Goal: Task Accomplishment & Management: Use online tool/utility

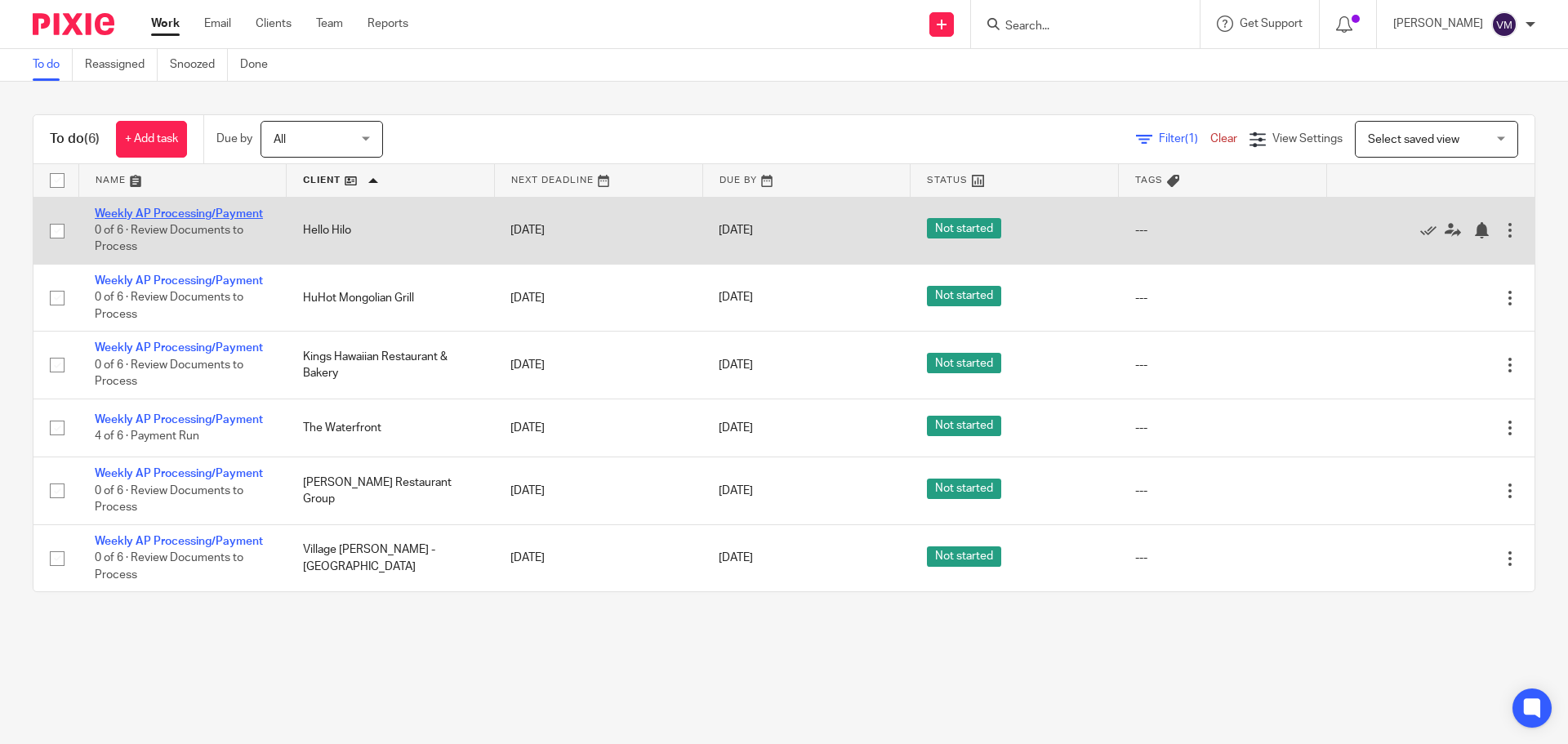
click at [222, 211] on link "Weekly AP Processing/Payment" at bounding box center [179, 213] width 168 height 11
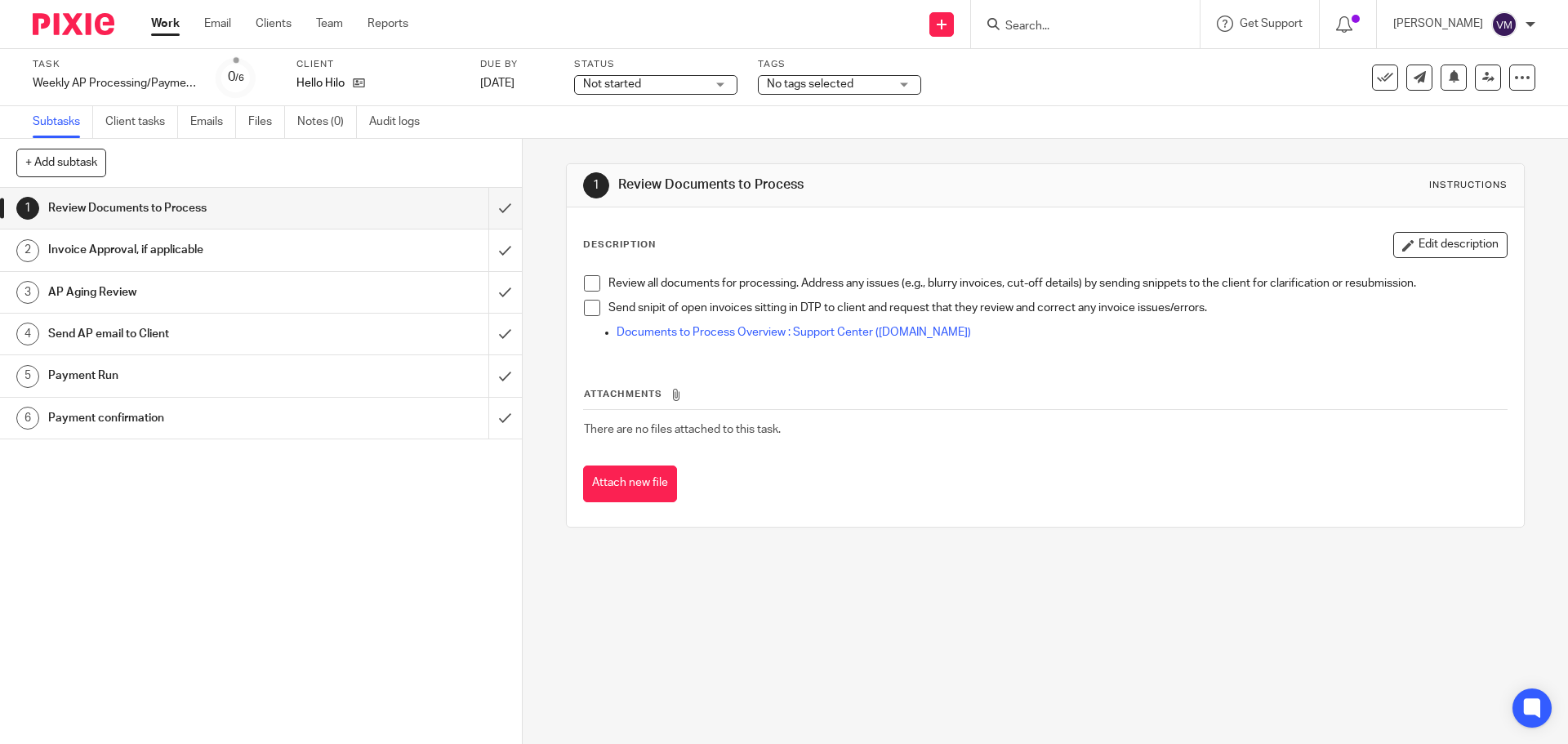
click at [198, 338] on h1 "Send AP email to Client" at bounding box center [189, 334] width 283 height 25
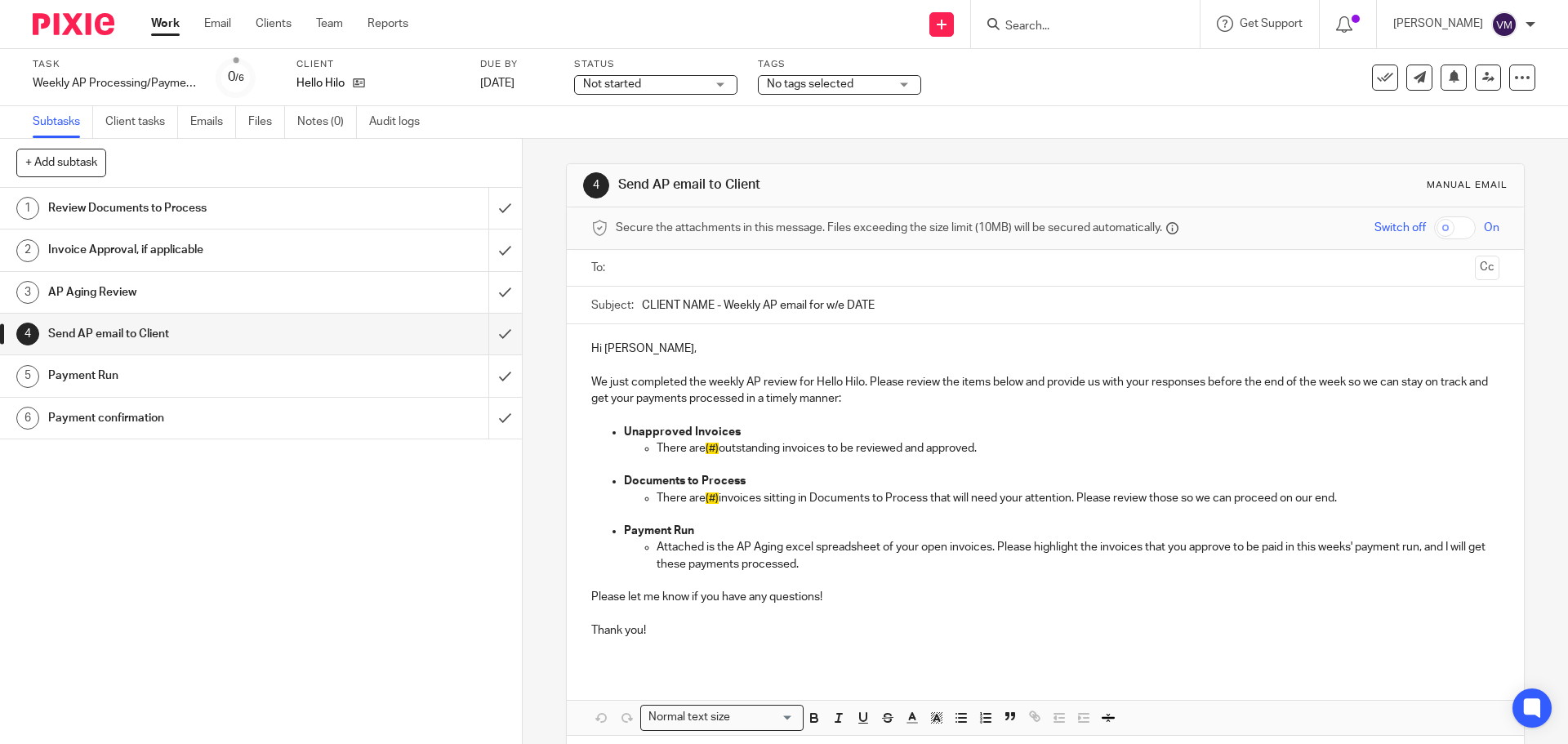
drag, startPoint x: 877, startPoint y: 305, endPoint x: 637, endPoint y: 308, distance: 240.0
click at [642, 308] on input "CLIENT NAME - Weekly AP email for w/e DATE" at bounding box center [1070, 305] width 857 height 37
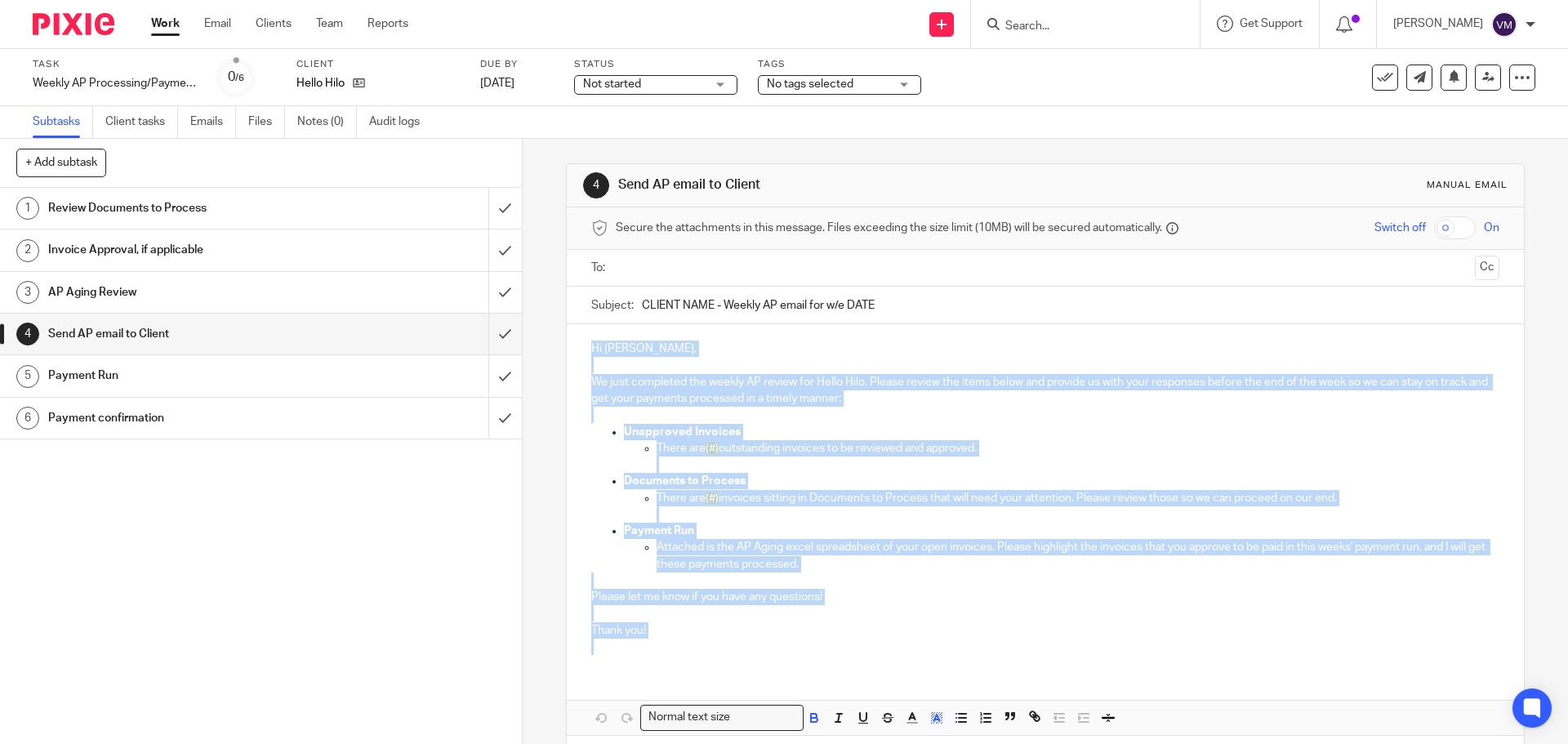
drag, startPoint x: 586, startPoint y: 345, endPoint x: 646, endPoint y: 643, distance: 304.0
click at [646, 643] on div "Hi Tasha, We just completed the weekly AP review for Hello Hilo. Please review …" at bounding box center [1045, 495] width 956 height 343
copy div "Hi Tasha, We just completed the weekly AP review for Hello Hilo. Please review …"
click at [493, 201] on input "submit" at bounding box center [260, 209] width 522 height 41
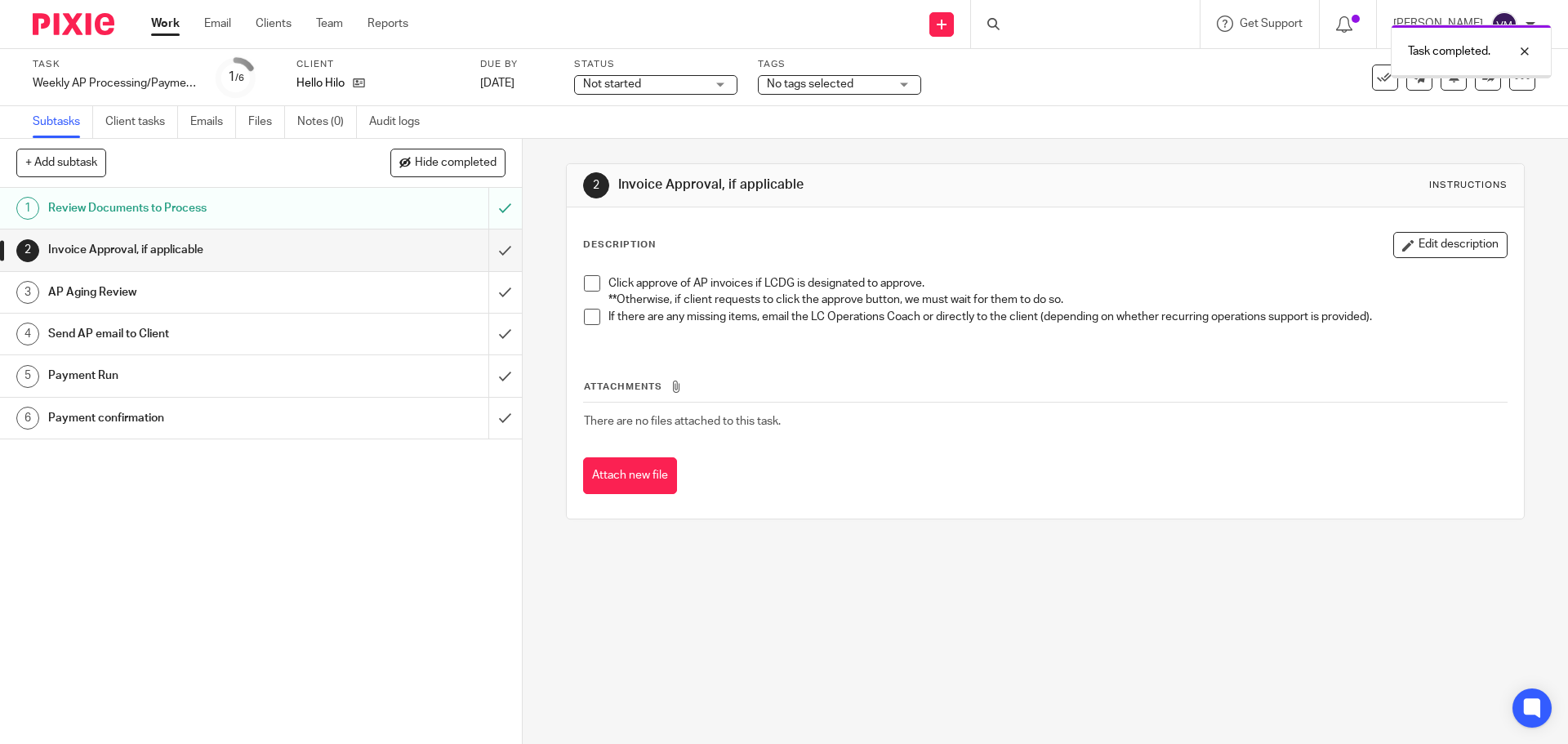
click at [491, 251] on input "submit" at bounding box center [260, 250] width 522 height 41
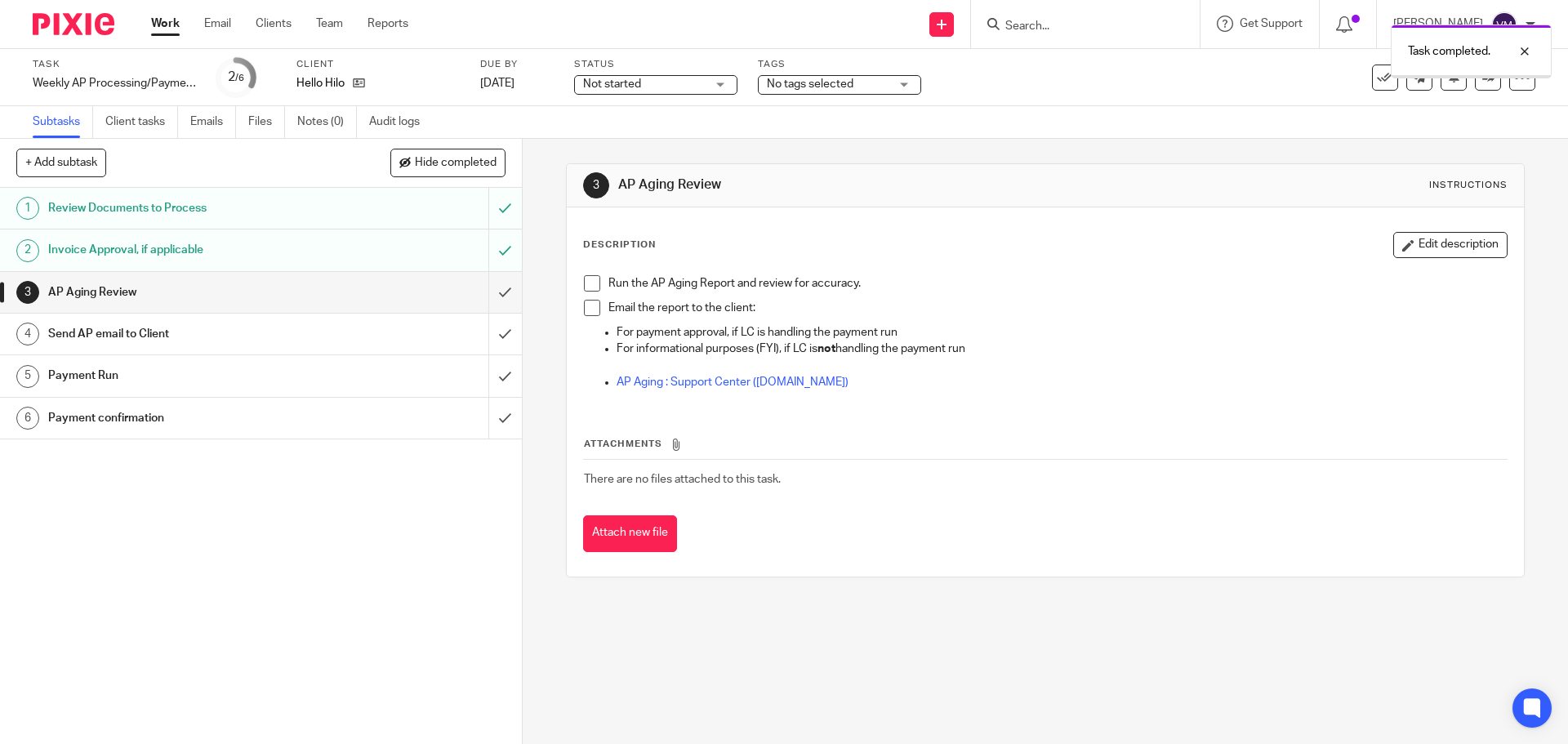
click at [485, 292] on input "submit" at bounding box center [260, 293] width 522 height 41
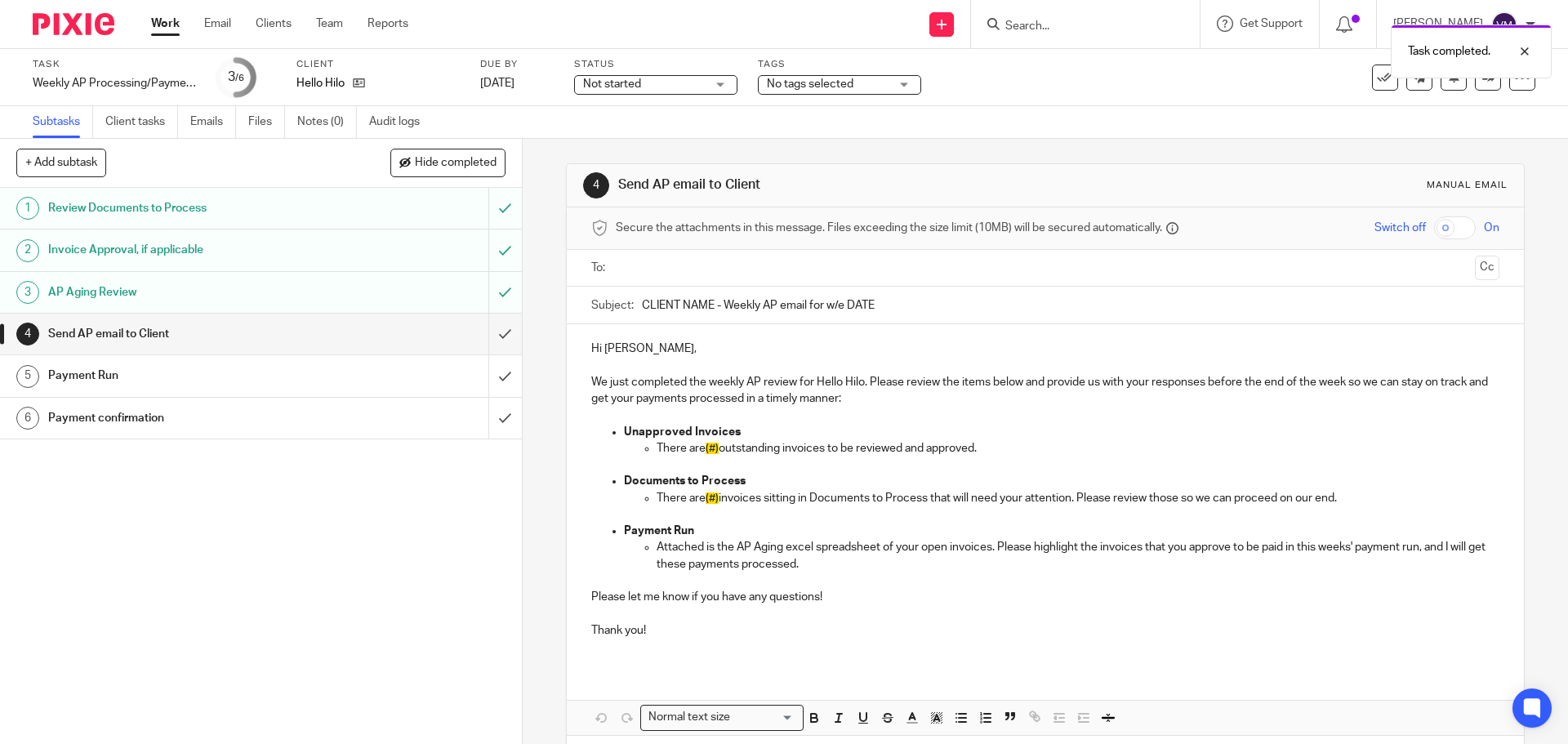
click at [374, 607] on div "1 Review Documents to Process 2 Invoice Approval, if applicable 3 AP Aging Revi…" at bounding box center [260, 466] width 522 height 556
click at [491, 338] on input "submit" at bounding box center [260, 334] width 522 height 41
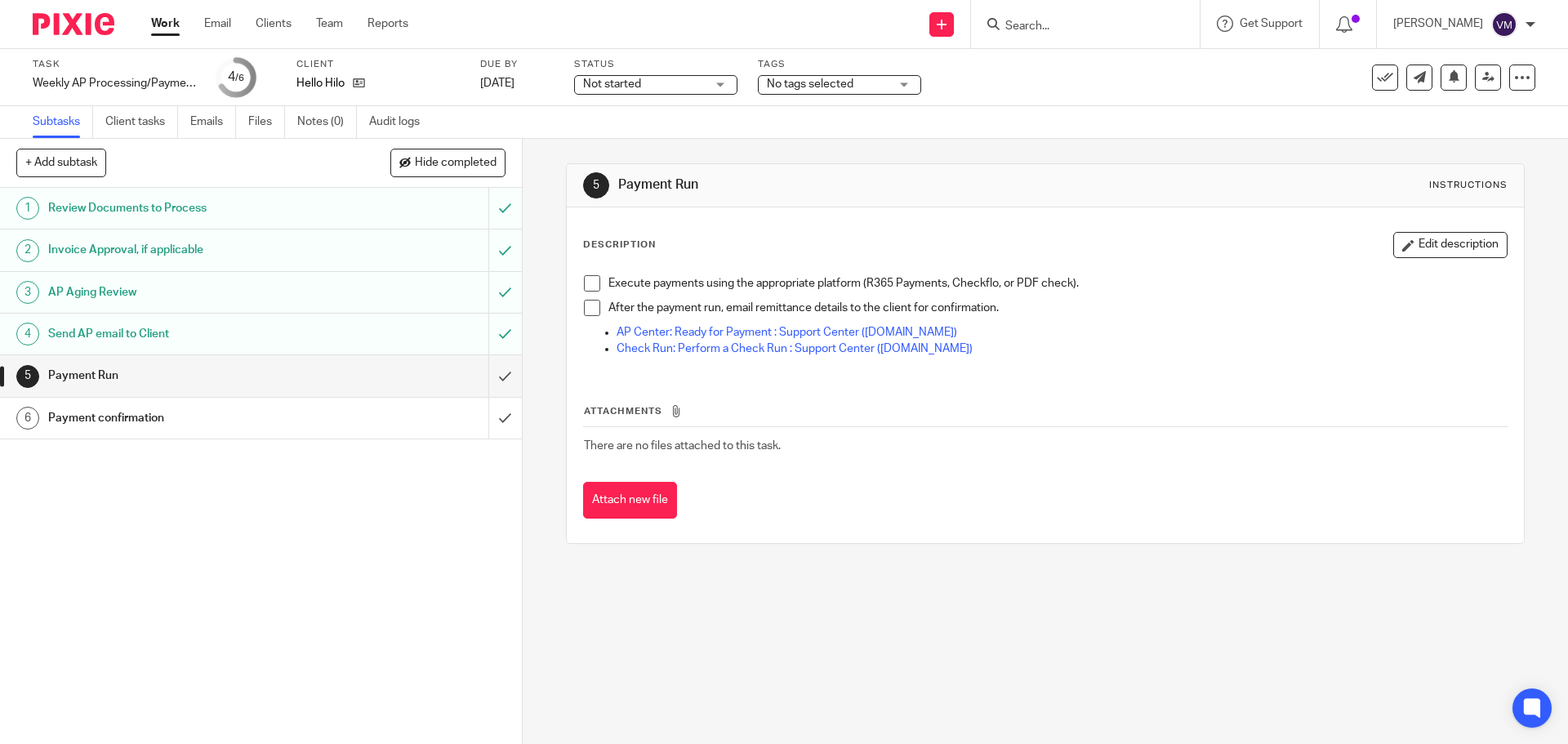
click at [257, 564] on div "1 Review Documents to Process 2 Invoice Approval, if applicable 3 AP Aging Revi…" at bounding box center [260, 466] width 522 height 556
click at [256, 577] on div "1 Review Documents to Process 2 Invoice Approval, if applicable 3 AP Aging Revi…" at bounding box center [260, 466] width 522 height 556
click at [163, 30] on link "Work" at bounding box center [165, 23] width 28 height 16
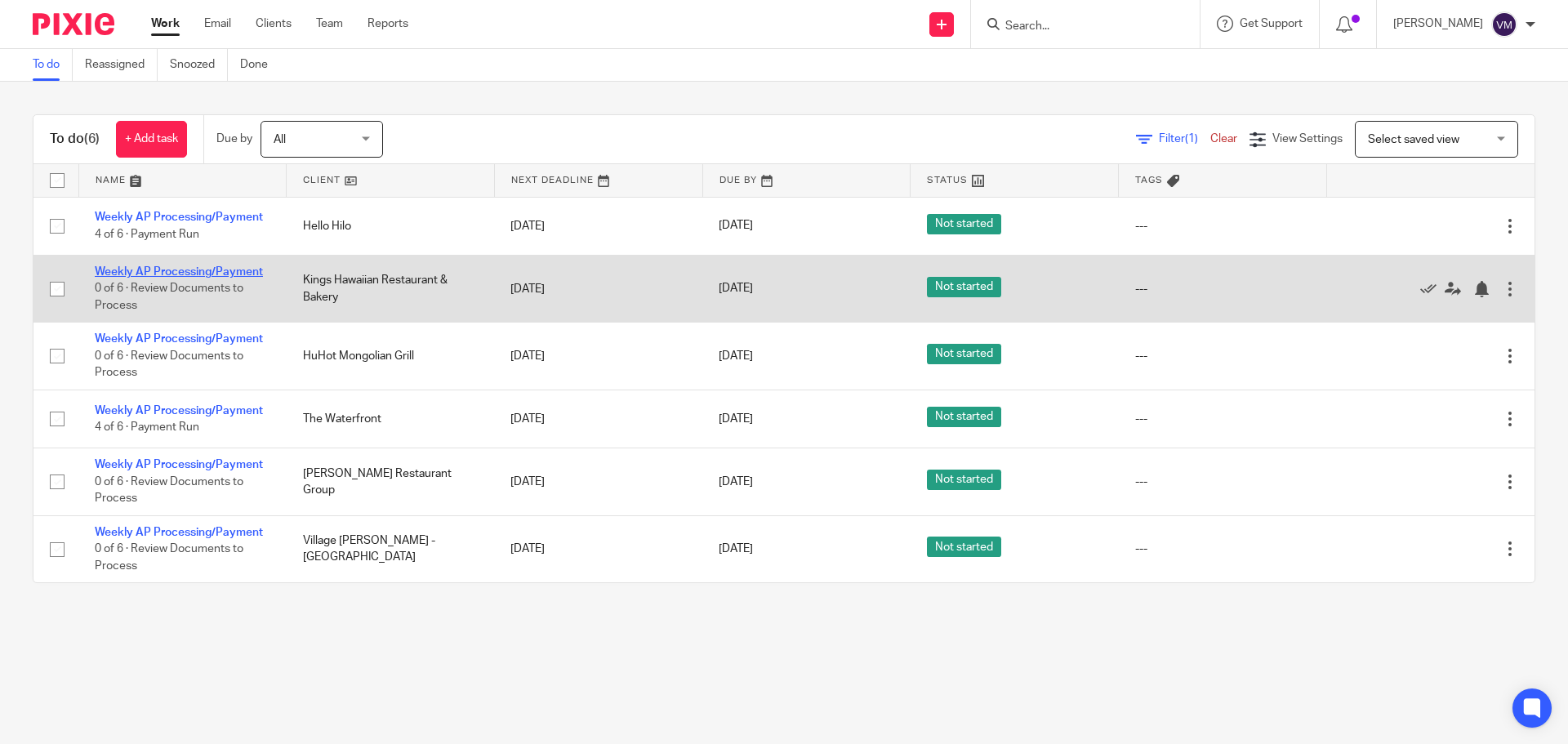
click at [247, 270] on link "Weekly AP Processing/Payment" at bounding box center [179, 271] width 168 height 11
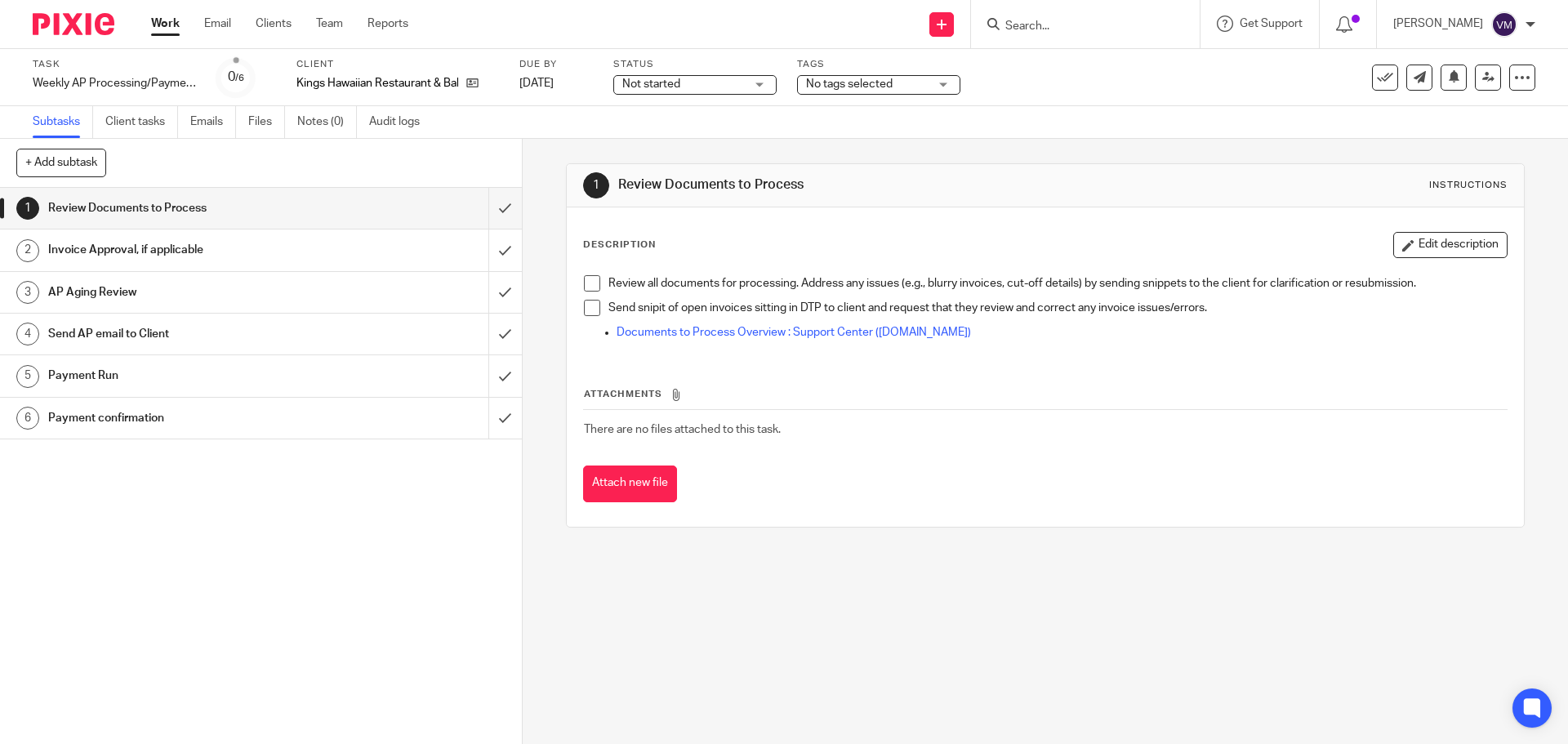
click at [291, 332] on h1 "Send AP email to Client" at bounding box center [189, 334] width 283 height 25
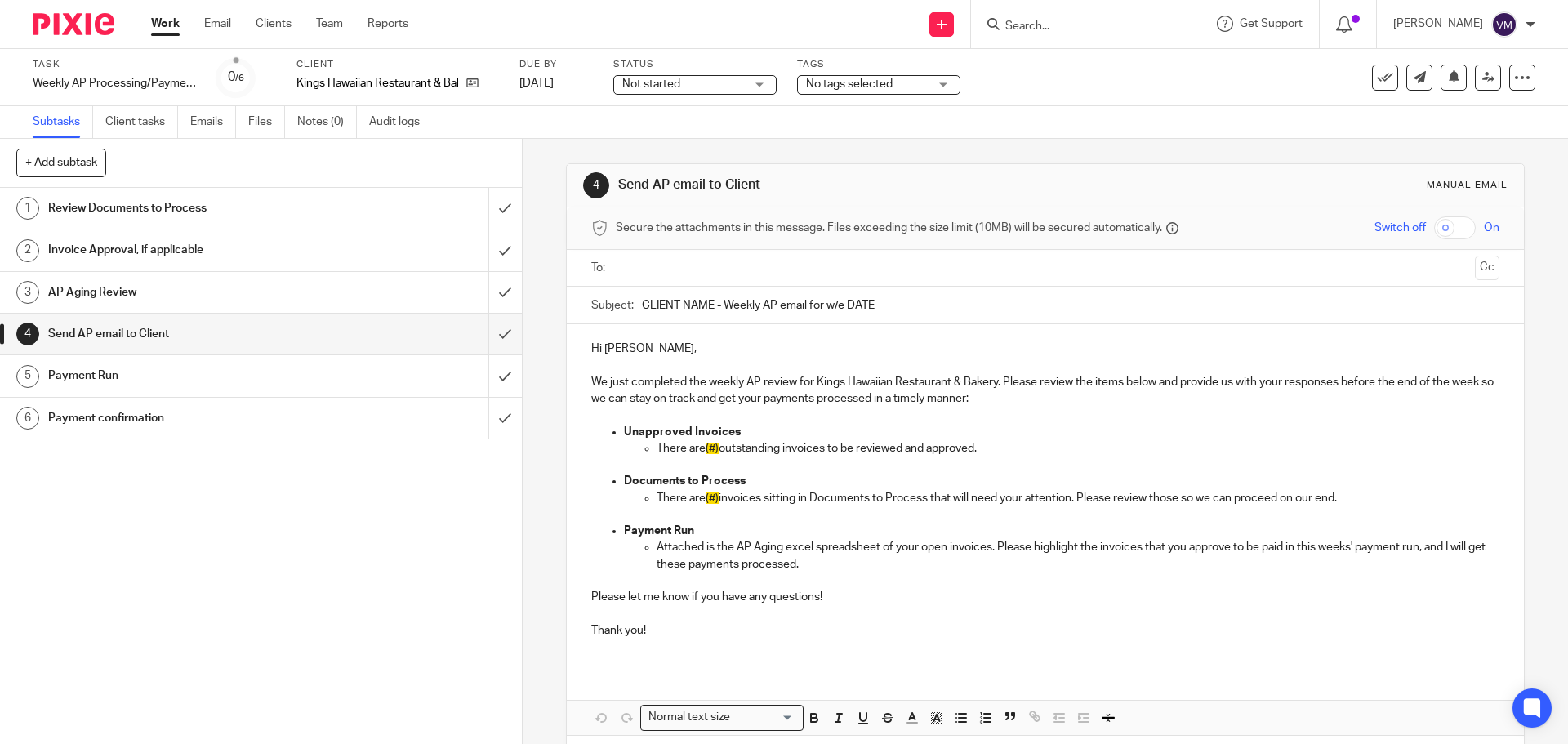
drag, startPoint x: 879, startPoint y: 304, endPoint x: 628, endPoint y: 304, distance: 251.0
click at [628, 304] on div "Subject: CLIENT NAME - Weekly AP email for w/e DATE" at bounding box center [1045, 305] width 907 height 37
click at [591, 352] on p "Hi Ian," at bounding box center [1045, 348] width 907 height 16
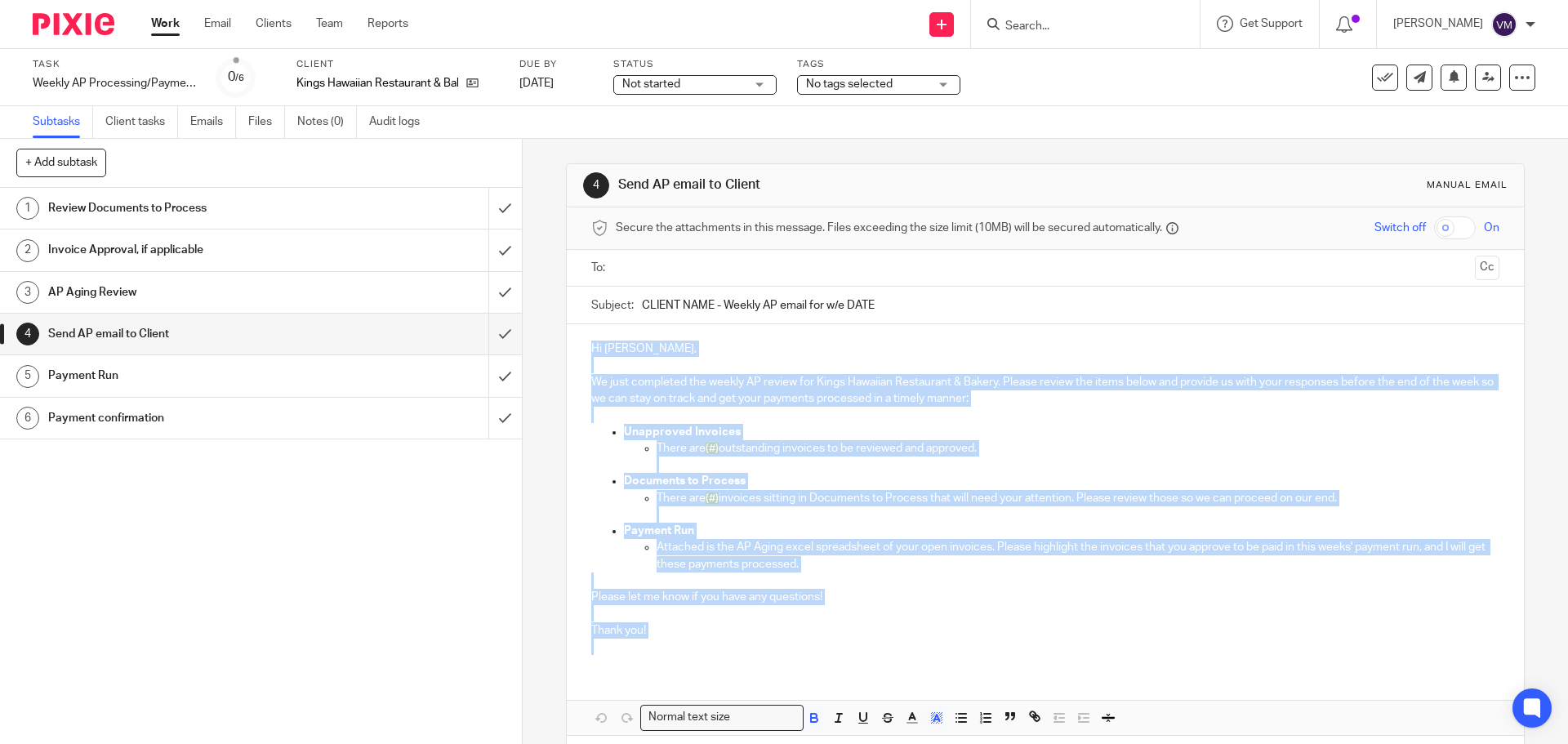
drag, startPoint x: 587, startPoint y: 345, endPoint x: 664, endPoint y: 638, distance: 302.9
click at [664, 638] on div "Hi Ian, We just completed the weekly AP review for Kings Hawaiian Restaurant & …" at bounding box center [1045, 495] width 956 height 343
copy div "Hi Ian, We just completed the weekly AP review for Kings Hawaiian Restaurant & …"
click at [500, 212] on input "submit" at bounding box center [260, 209] width 522 height 41
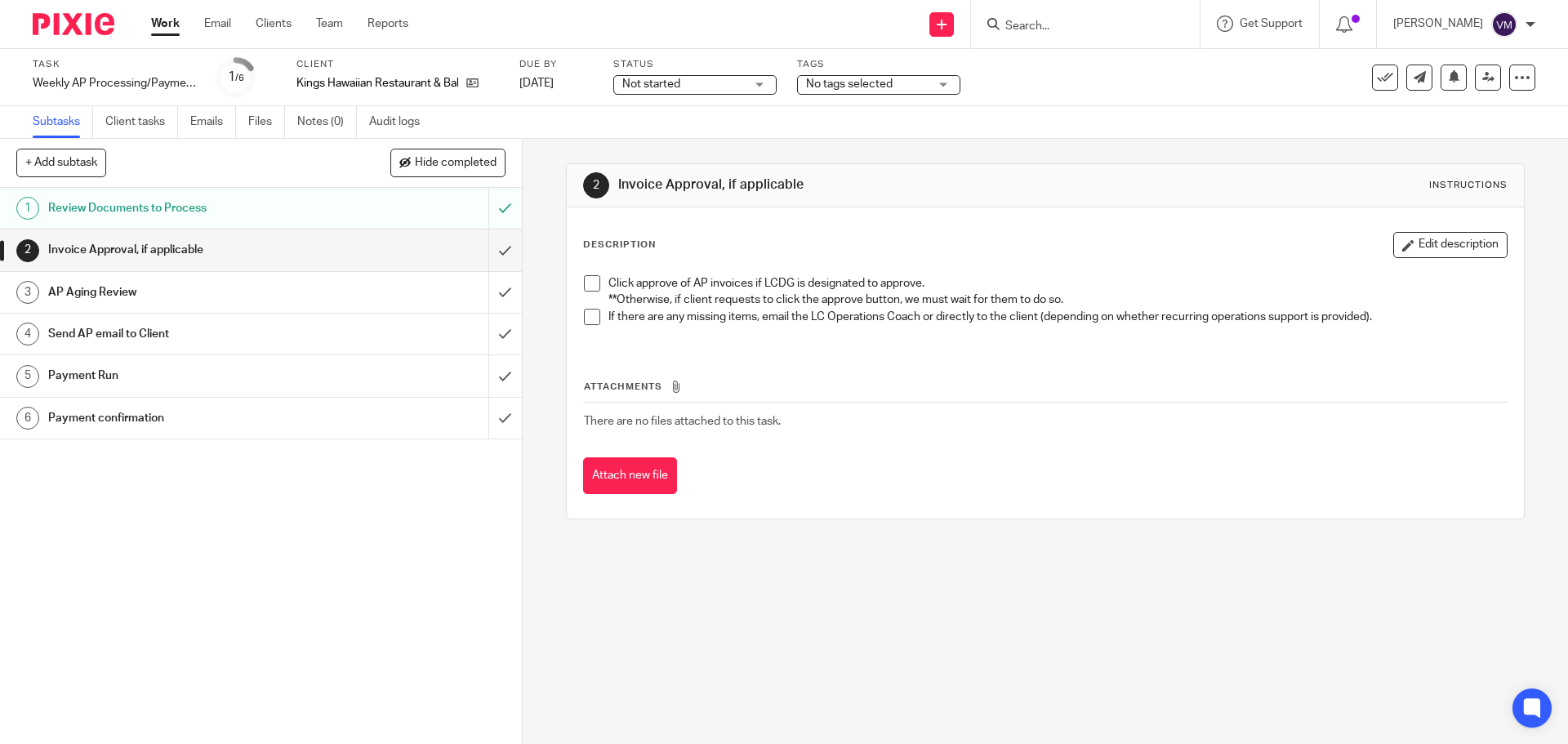
click at [503, 247] on input "submit" at bounding box center [260, 250] width 522 height 41
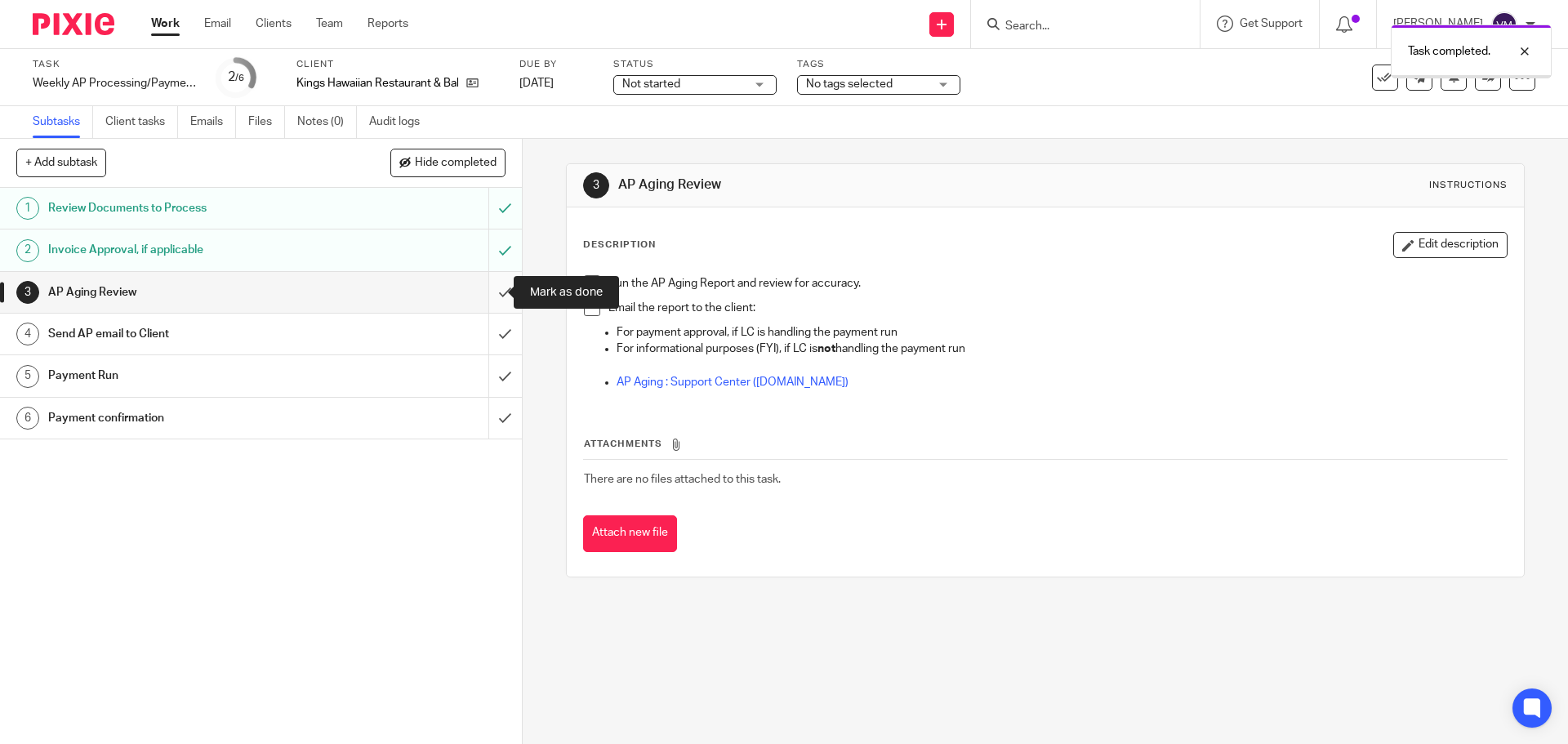
click at [495, 284] on input "submit" at bounding box center [260, 293] width 522 height 41
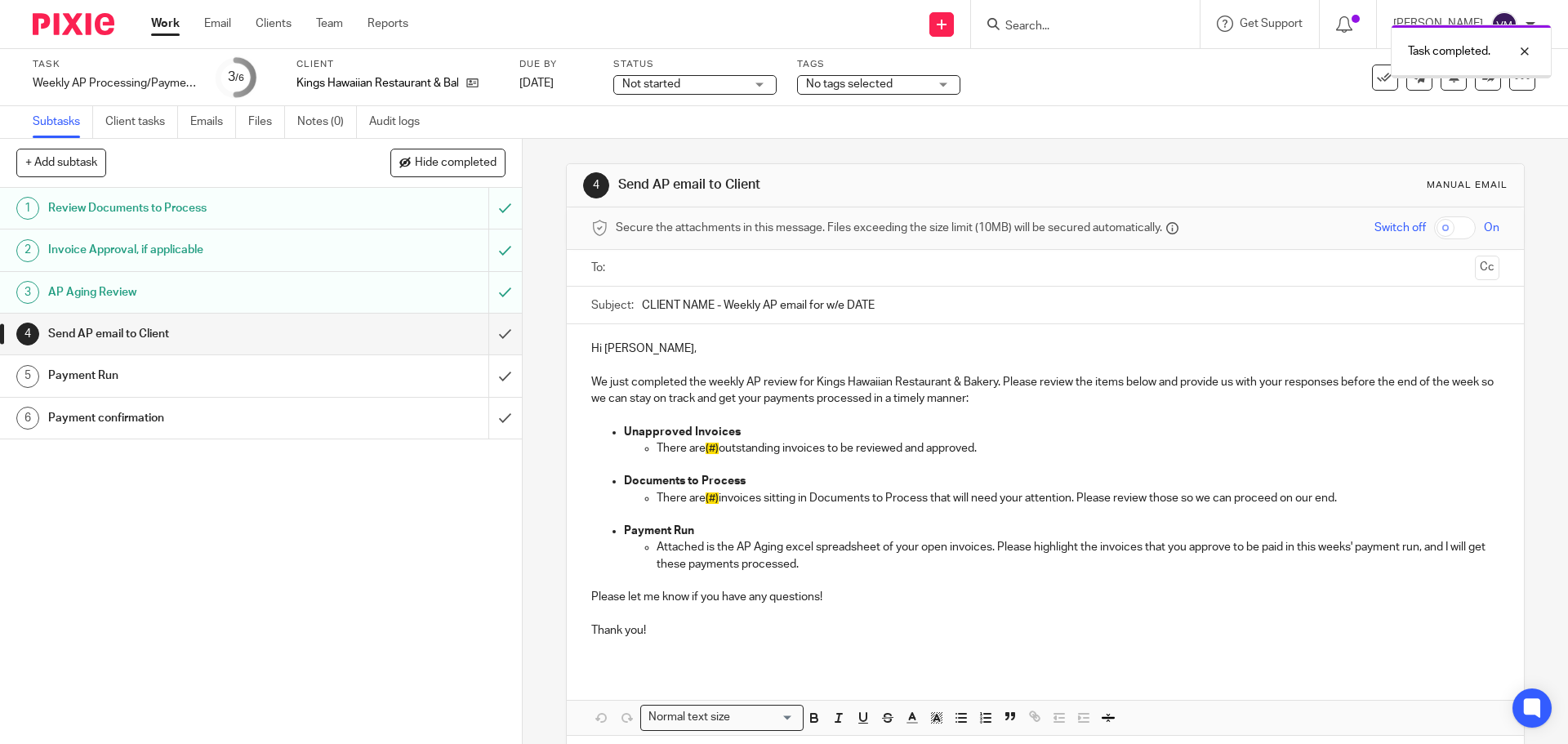
click at [489, 330] on input "submit" at bounding box center [260, 334] width 522 height 41
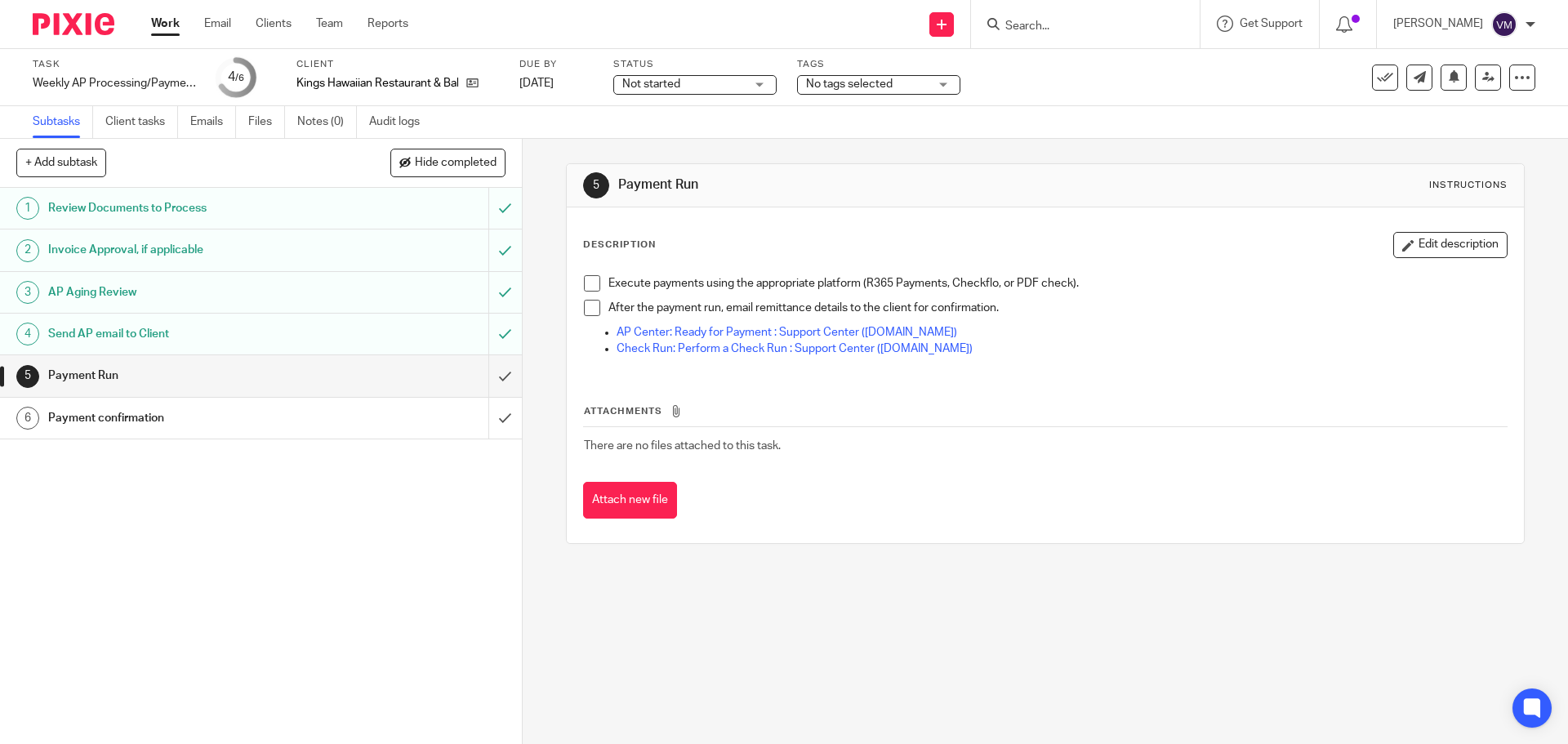
click at [178, 32] on link "Work" at bounding box center [165, 23] width 28 height 16
